Goal: Navigation & Orientation: Go to known website

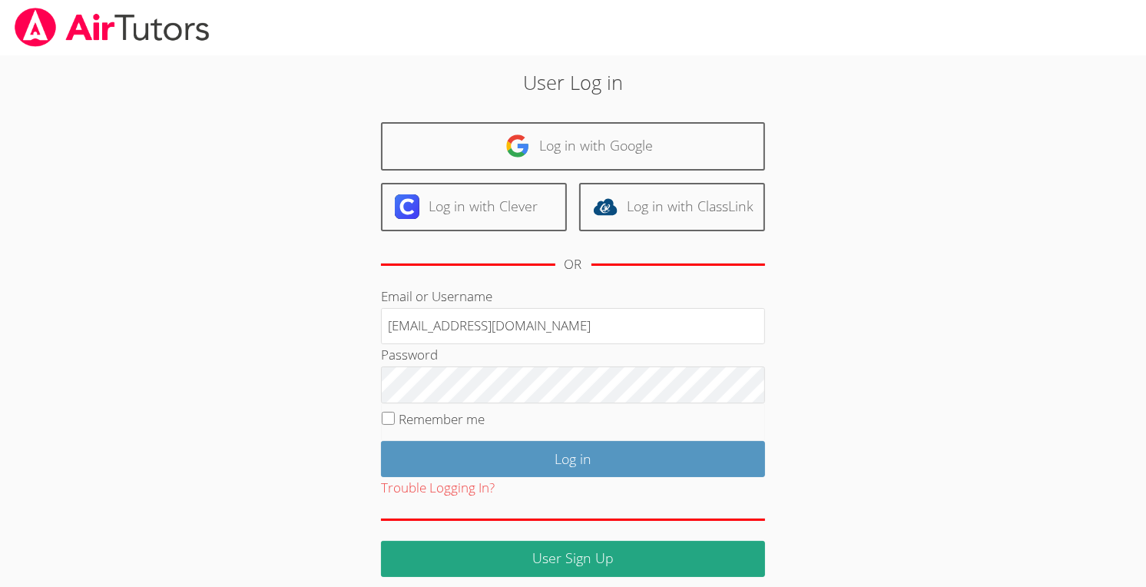
drag, startPoint x: 531, startPoint y: 330, endPoint x: 349, endPoint y: 303, distance: 184.0
click at [349, 303] on div "User Log in Log in with Google Log in with Clever Log in with ClassLink OR Emai…" at bounding box center [572, 322] width 619 height 508
type input "."
type input "[EMAIL_ADDRESS][DOMAIN_NAME]"
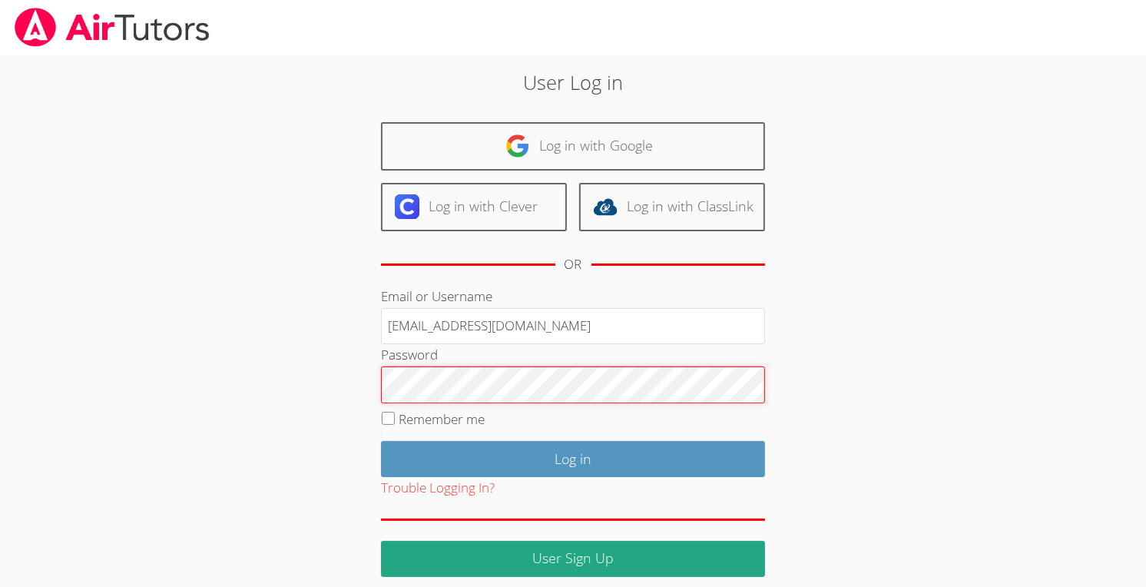
click at [375, 386] on div "User Log in Log in with Google Log in with Clever Log in with ClassLink OR Emai…" at bounding box center [572, 322] width 619 height 508
click at [381, 441] on input "Log in" at bounding box center [573, 459] width 384 height 36
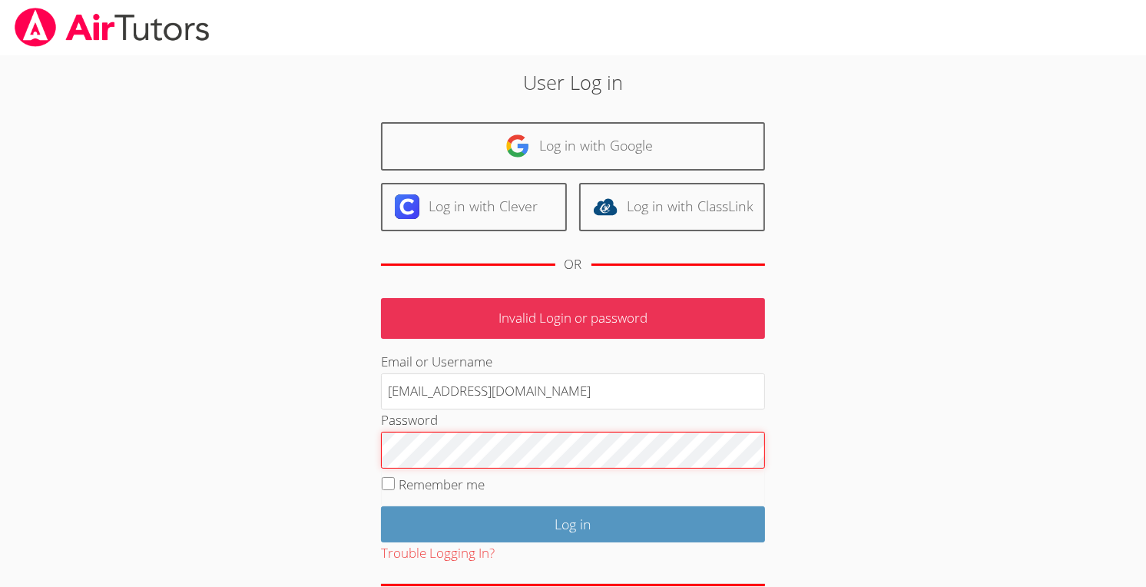
click at [381, 506] on input "Log in" at bounding box center [573, 524] width 384 height 36
